Goal: Navigation & Orientation: Find specific page/section

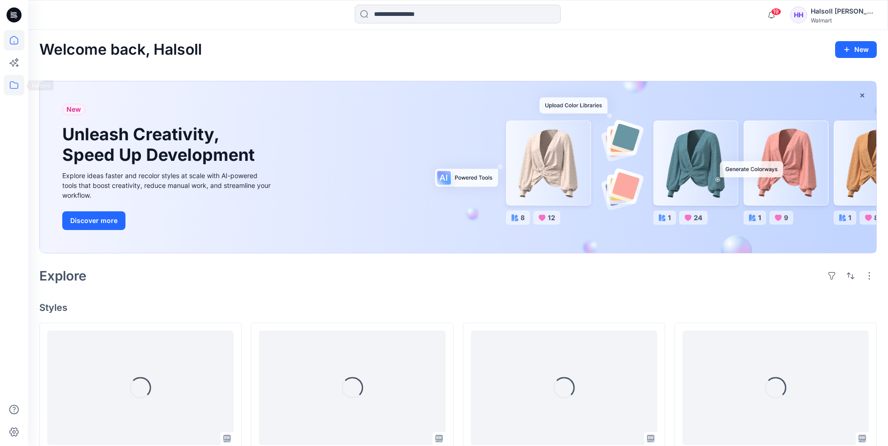
click at [12, 89] on icon at bounding box center [14, 85] width 21 height 21
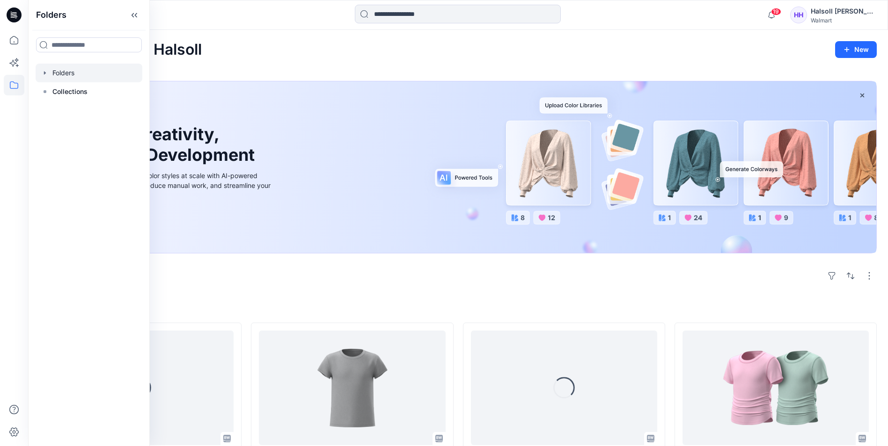
click at [78, 76] on div at bounding box center [89, 73] width 107 height 19
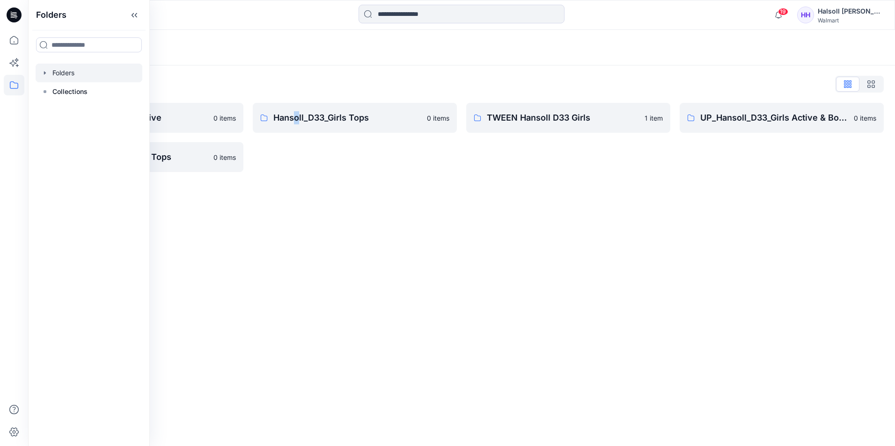
click at [298, 202] on div "Folders Folders List Hansoll_D33_Girls Active 0 items UP_Hansoll_D33_Girls Tops…" at bounding box center [461, 238] width 867 height 416
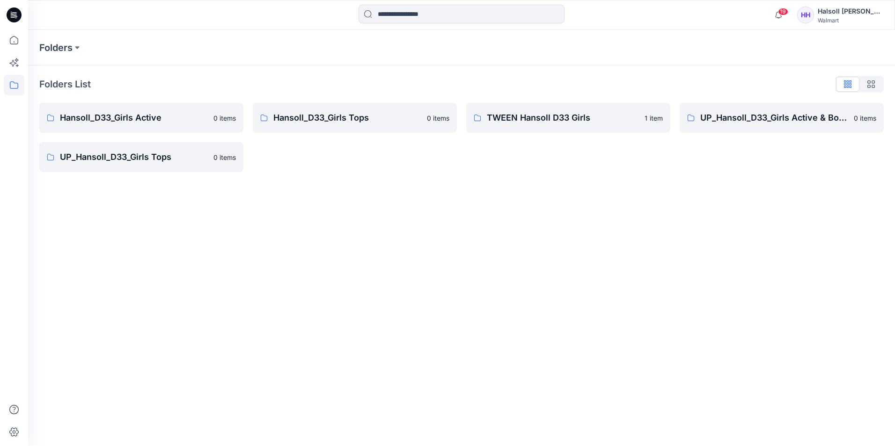
click at [358, 196] on div "Folders Folders List Hansoll_D33_Girls Active 0 items UP_Hansoll_D33_Girls Tops…" at bounding box center [461, 238] width 867 height 416
click at [545, 131] on link "TWEEN Hansoll D33 Girls 1 item" at bounding box center [568, 118] width 204 height 30
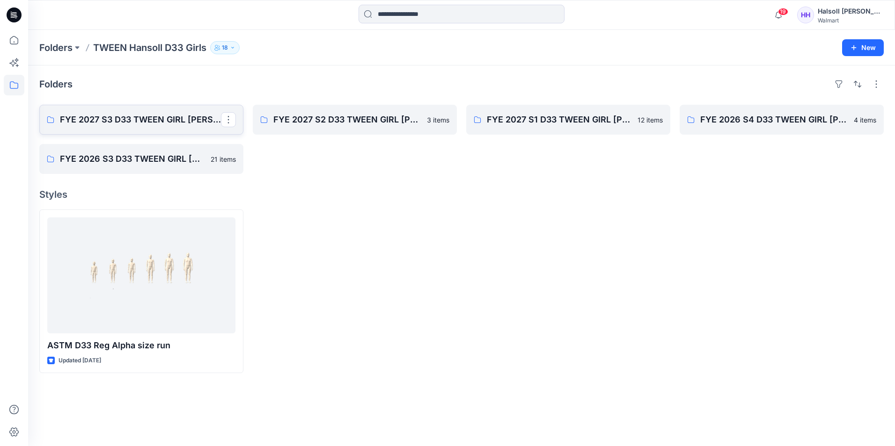
click at [176, 123] on p "FYE 2027 S3 D33 TWEEN GIRL [PERSON_NAME]" at bounding box center [140, 119] width 161 height 13
click at [140, 127] on link "FYE 2027 S3 D33 TWEEN GIRL [PERSON_NAME]" at bounding box center [141, 120] width 204 height 30
click at [364, 121] on p "FYE 2027 S2 D33 TWEEN GIRL [PERSON_NAME]" at bounding box center [353, 119] width 161 height 13
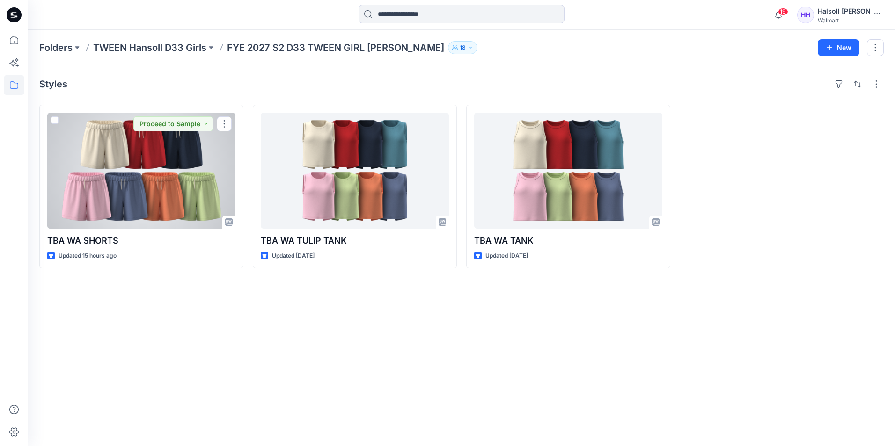
drag, startPoint x: 152, startPoint y: 175, endPoint x: 248, endPoint y: 173, distance: 96.4
click at [152, 175] on div at bounding box center [141, 171] width 188 height 116
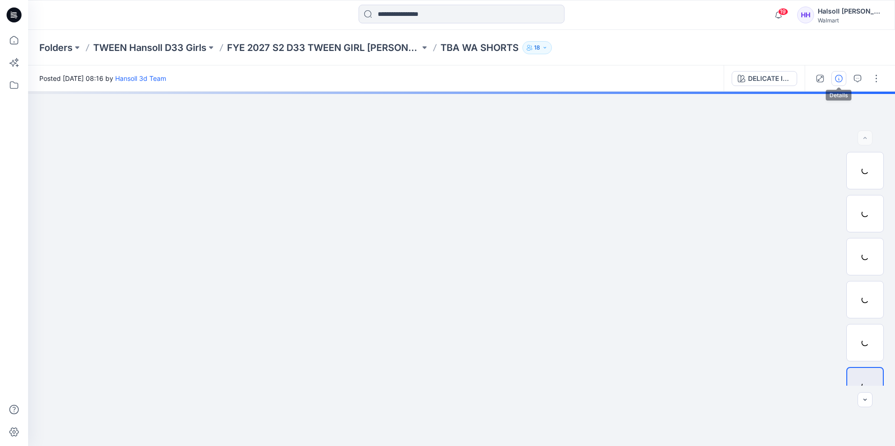
click at [841, 78] on icon "button" at bounding box center [838, 78] width 7 height 7
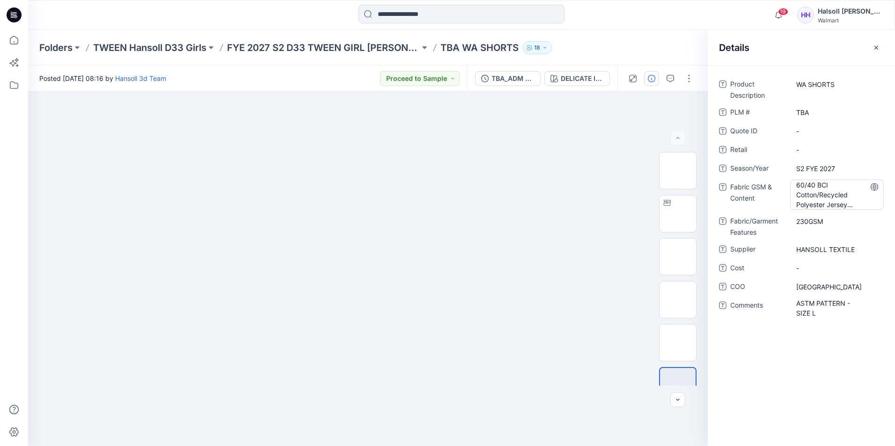
click at [803, 192] on Content "60/40 BCI Cotton/Recycled Polyester Jersey 230GSM" at bounding box center [836, 194] width 81 height 29
click at [836, 195] on textarea "**********" at bounding box center [837, 194] width 94 height 29
type textarea "**********"
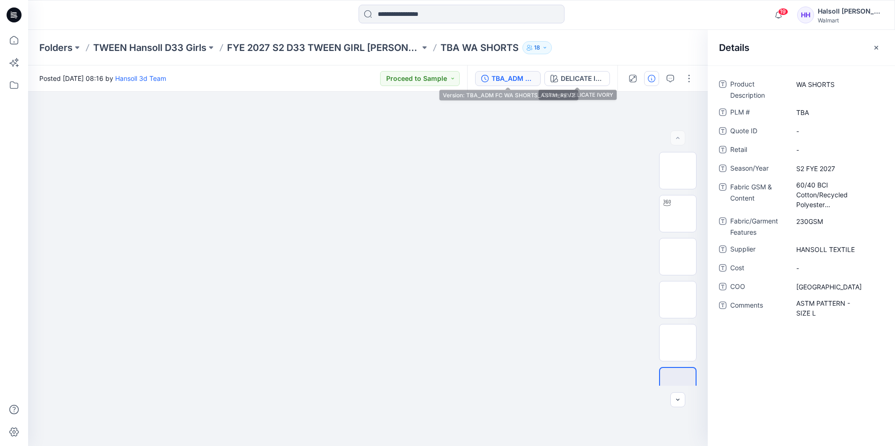
click at [516, 80] on div "TBA_ADM FC WA SHORTS_ASTM_REV2" at bounding box center [512, 78] width 43 height 10
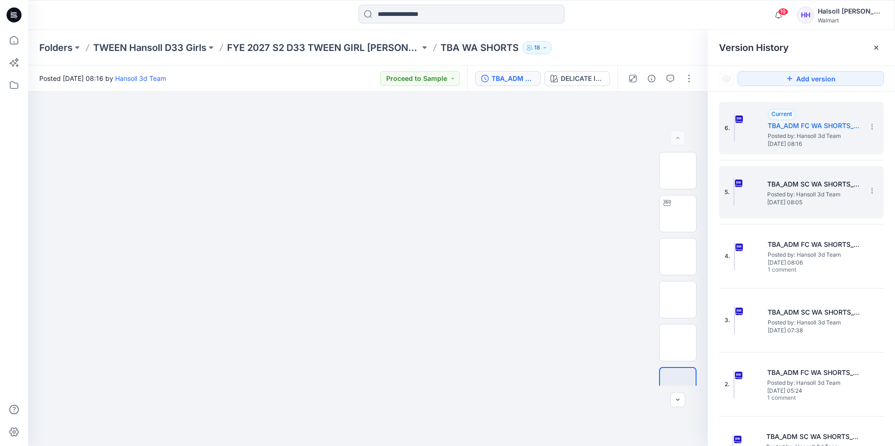
click at [801, 194] on span "Posted by: Hansoll 3d Team" at bounding box center [814, 194] width 94 height 9
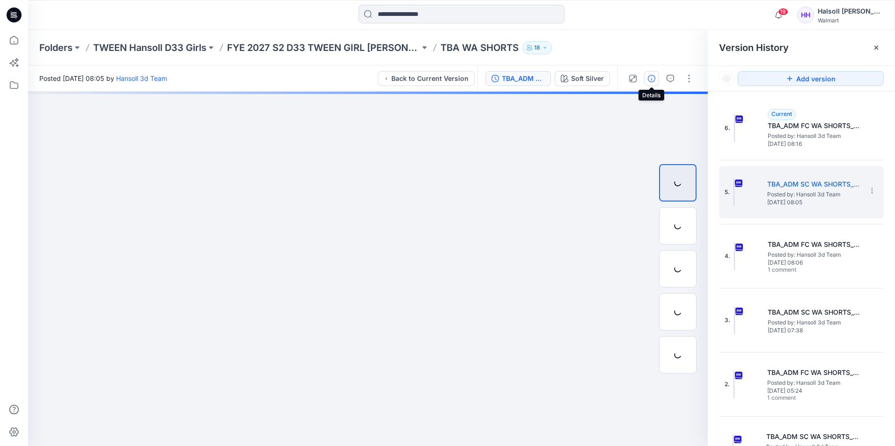
click at [648, 79] on icon "button" at bounding box center [651, 78] width 7 height 7
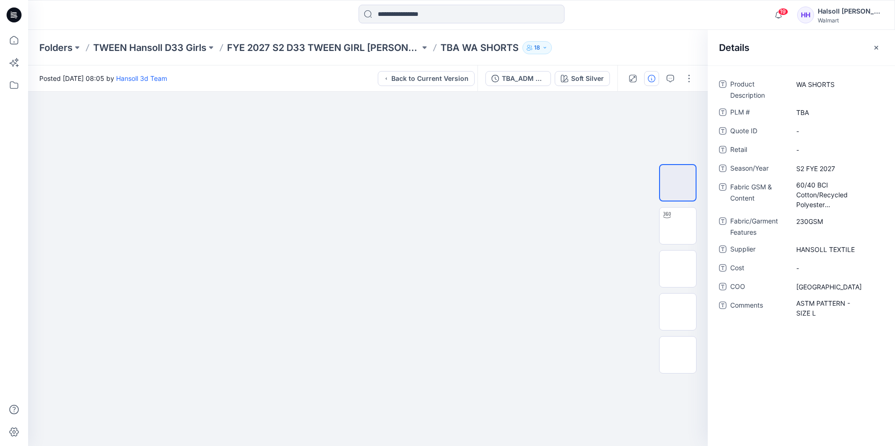
click at [293, 55] on div "Folders TWEEN Hansoll D33 Girls FYE 2027 S2 D33 TWEEN GIRL [PERSON_NAME] TBA WA…" at bounding box center [461, 48] width 867 height 36
click at [297, 49] on p "FYE 2027 S2 D33 TWEEN GIRL [PERSON_NAME]" at bounding box center [323, 47] width 193 height 13
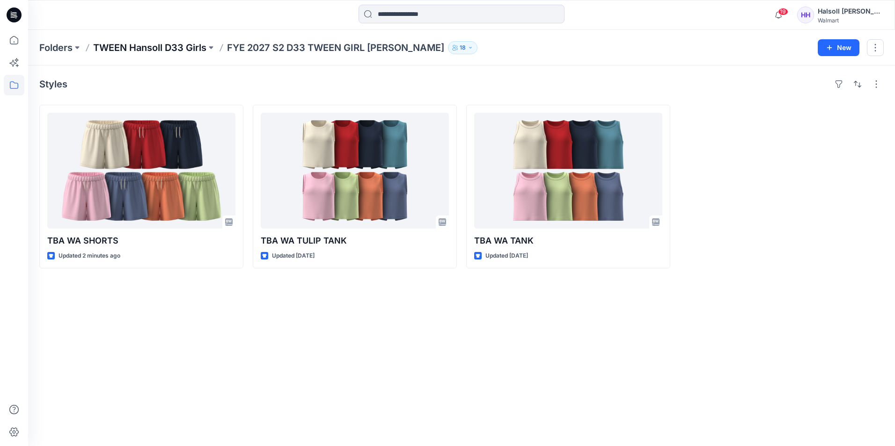
click at [148, 51] on p "TWEEN Hansoll D33 Girls" at bounding box center [149, 47] width 113 height 13
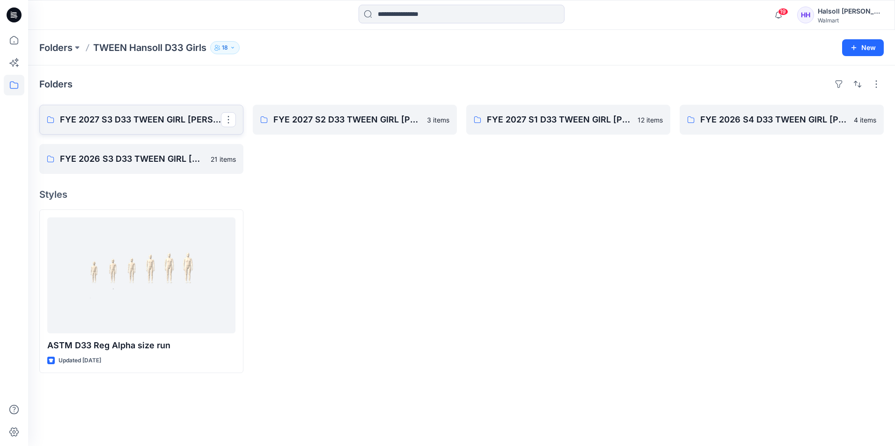
click at [166, 116] on p "FYE 2027 S3 D33 TWEEN GIRL [PERSON_NAME]" at bounding box center [140, 119] width 161 height 13
